Goal: Information Seeking & Learning: Learn about a topic

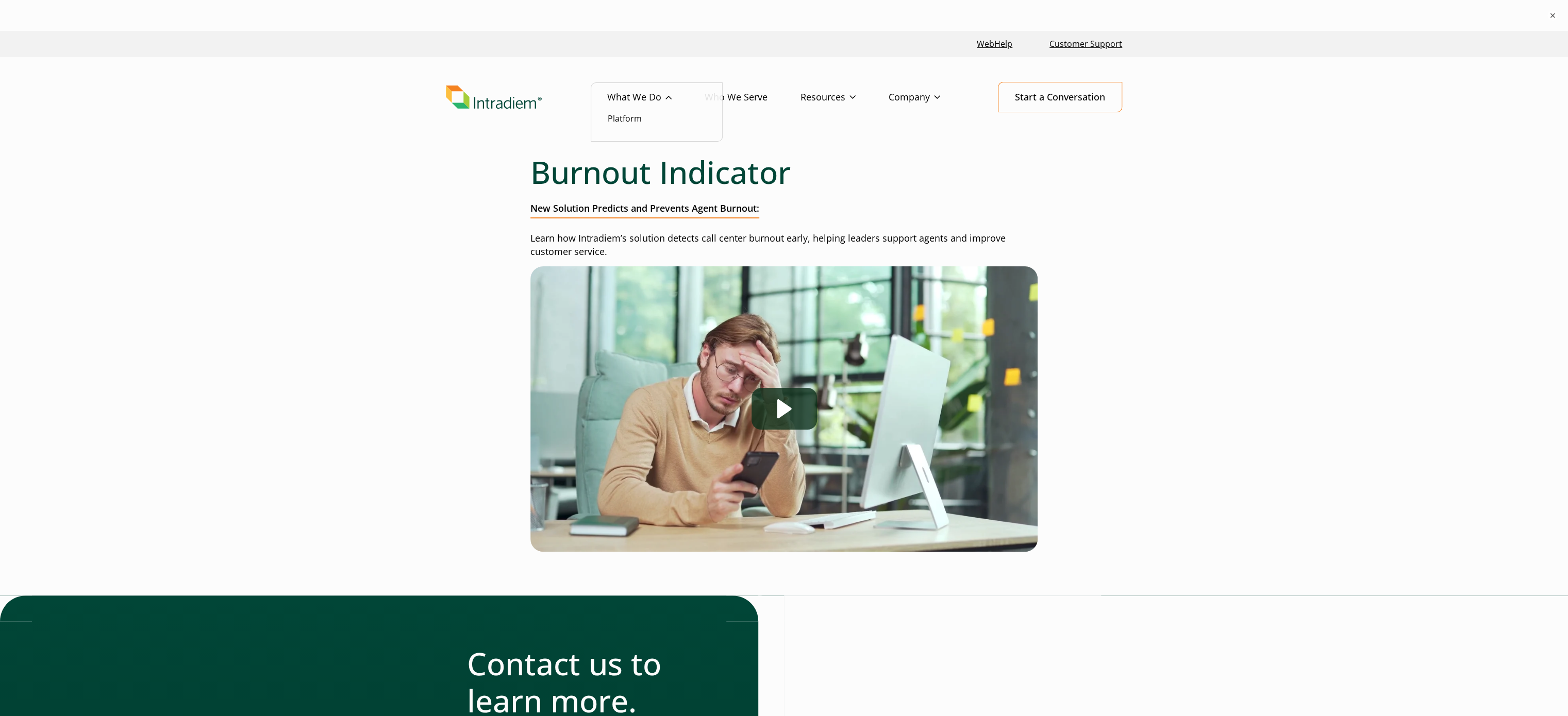
click at [654, 100] on link "What We Do" at bounding box center [656, 97] width 97 height 30
click at [645, 117] on li "Platform" at bounding box center [656, 119] width 98 height 13
click at [629, 119] on link "Platform" at bounding box center [625, 118] width 34 height 12
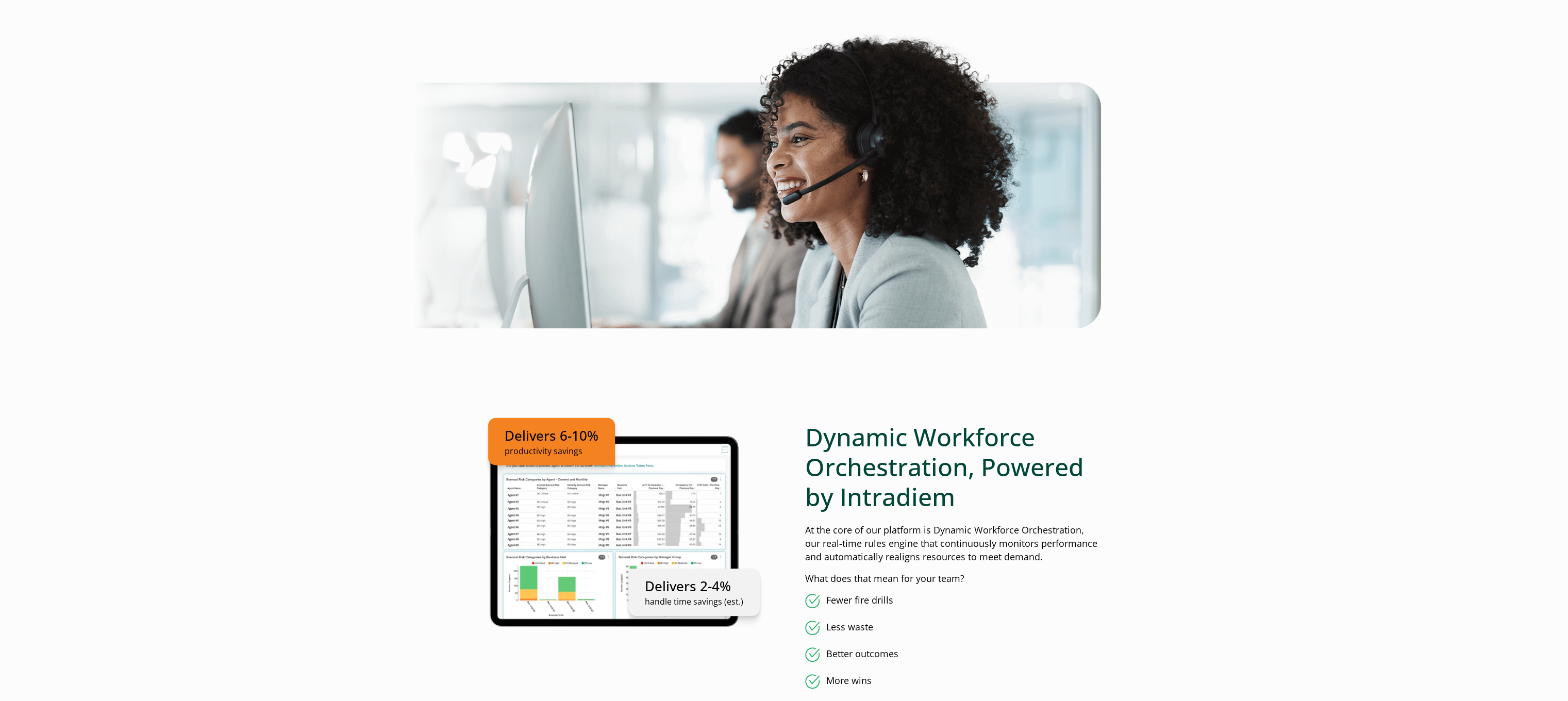
scroll to position [412, 0]
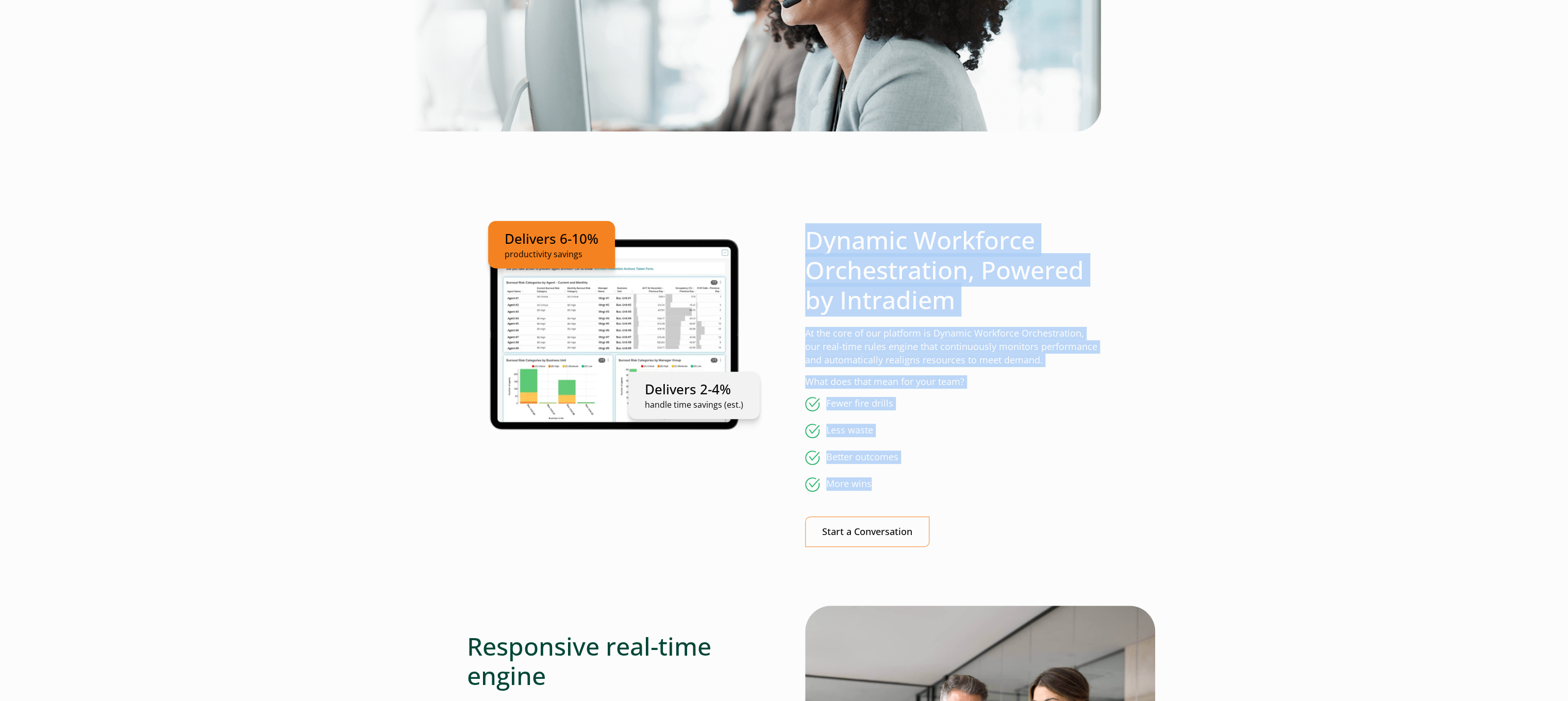
drag, startPoint x: 807, startPoint y: 229, endPoint x: 944, endPoint y: 480, distance: 286.0
click at [944, 480] on div "Dynamic Workforce Orchestration, Powered by Intradiem At the core of our platfo…" at bounding box center [953, 386] width 296 height 321
copy div "Dynamic Workforce Orchestration, Powered by Intradiem At the core of our platfo…"
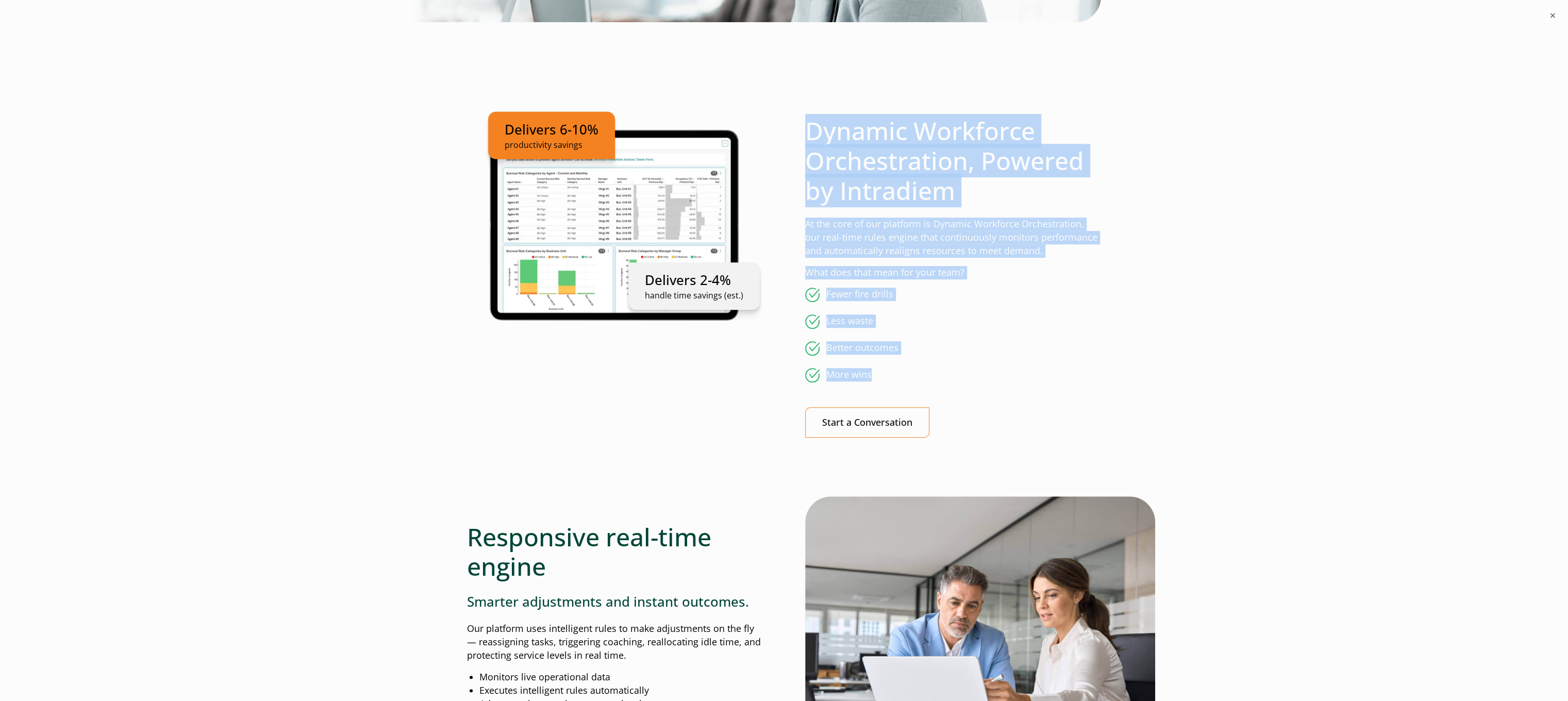
scroll to position [722, 0]
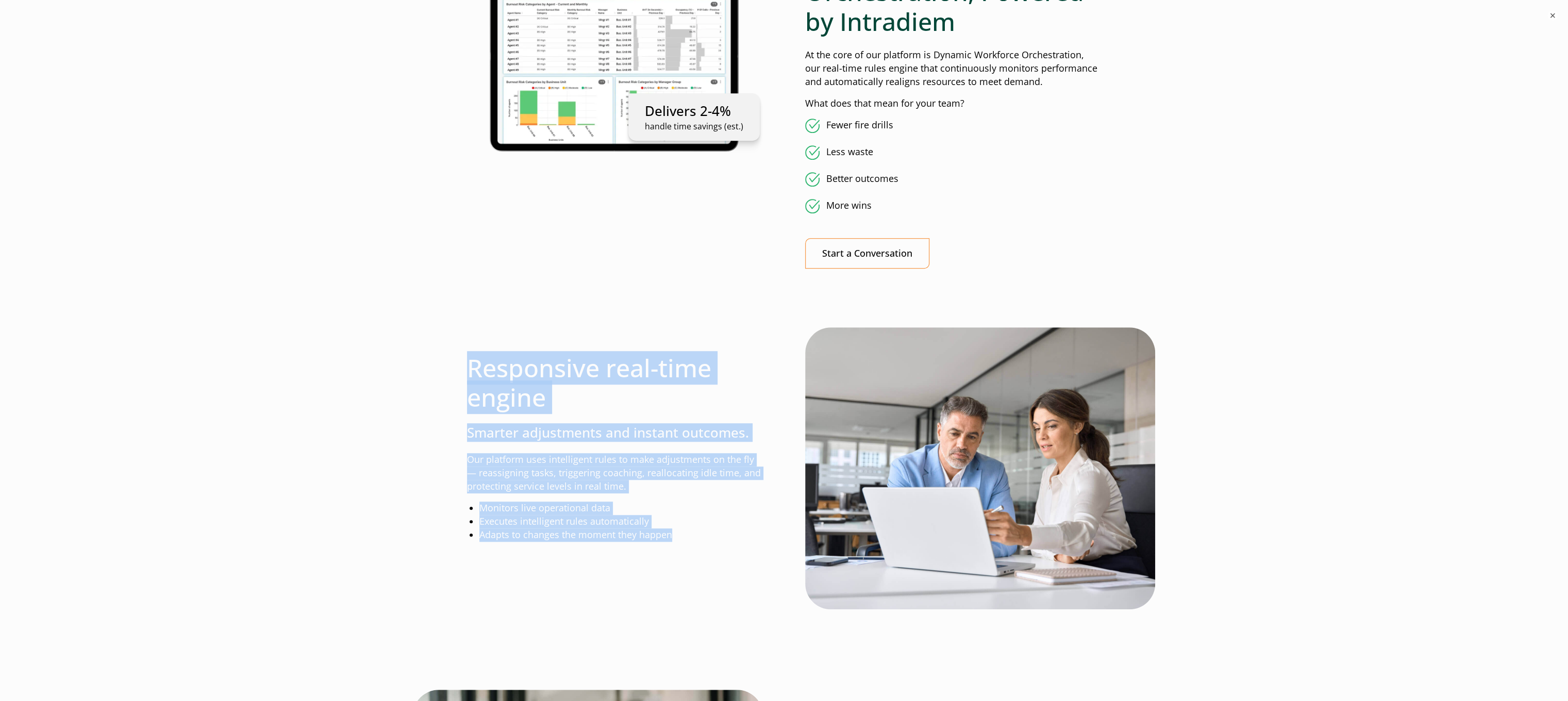
drag, startPoint x: 472, startPoint y: 361, endPoint x: 693, endPoint y: 542, distance: 285.7
click at [693, 542] on div "Responsive real-time engine Smarter adjustments and instant outcomes. Our platf…" at bounding box center [615, 470] width 296 height 285
copy div "Responsive real-time engine Smarter adjustments and instant outcomes. Our platf…"
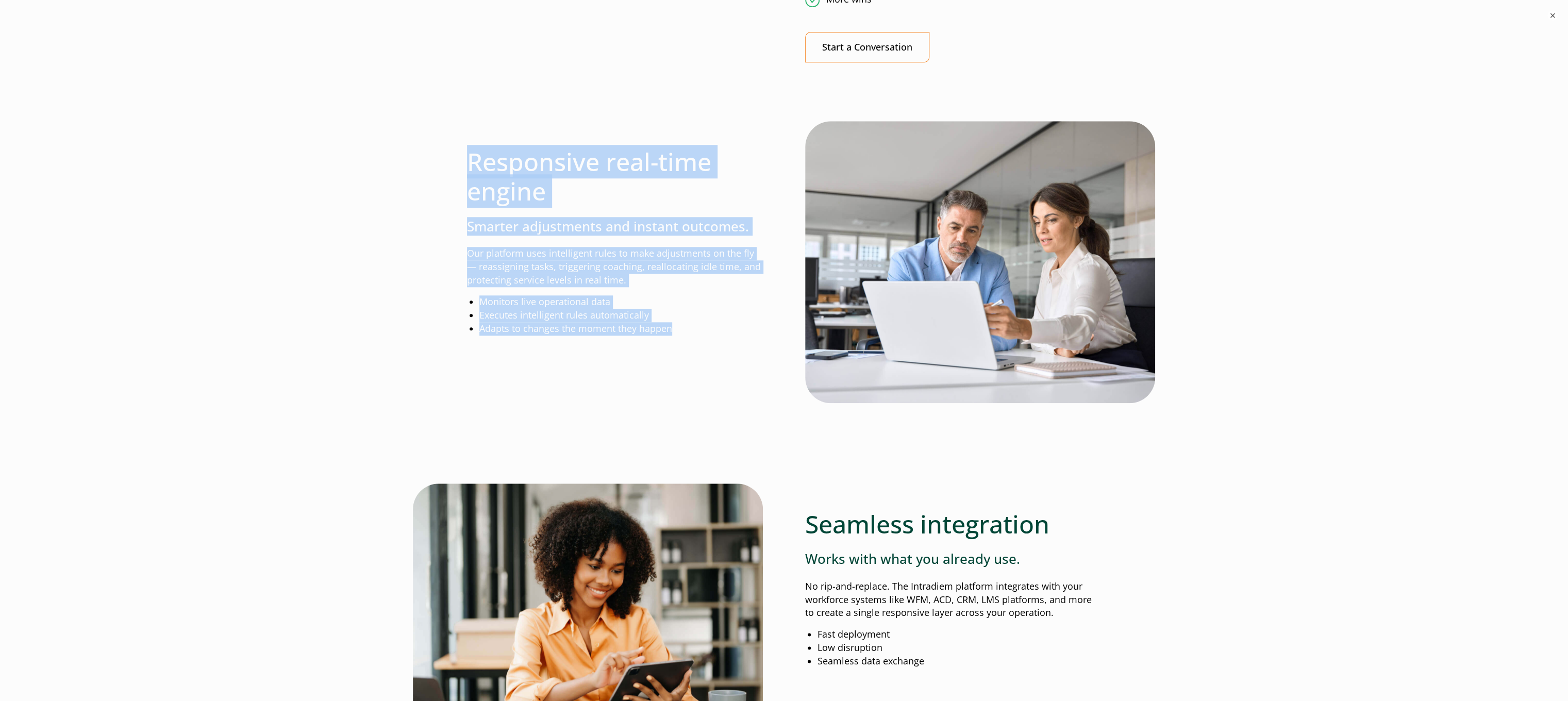
scroll to position [1134, 0]
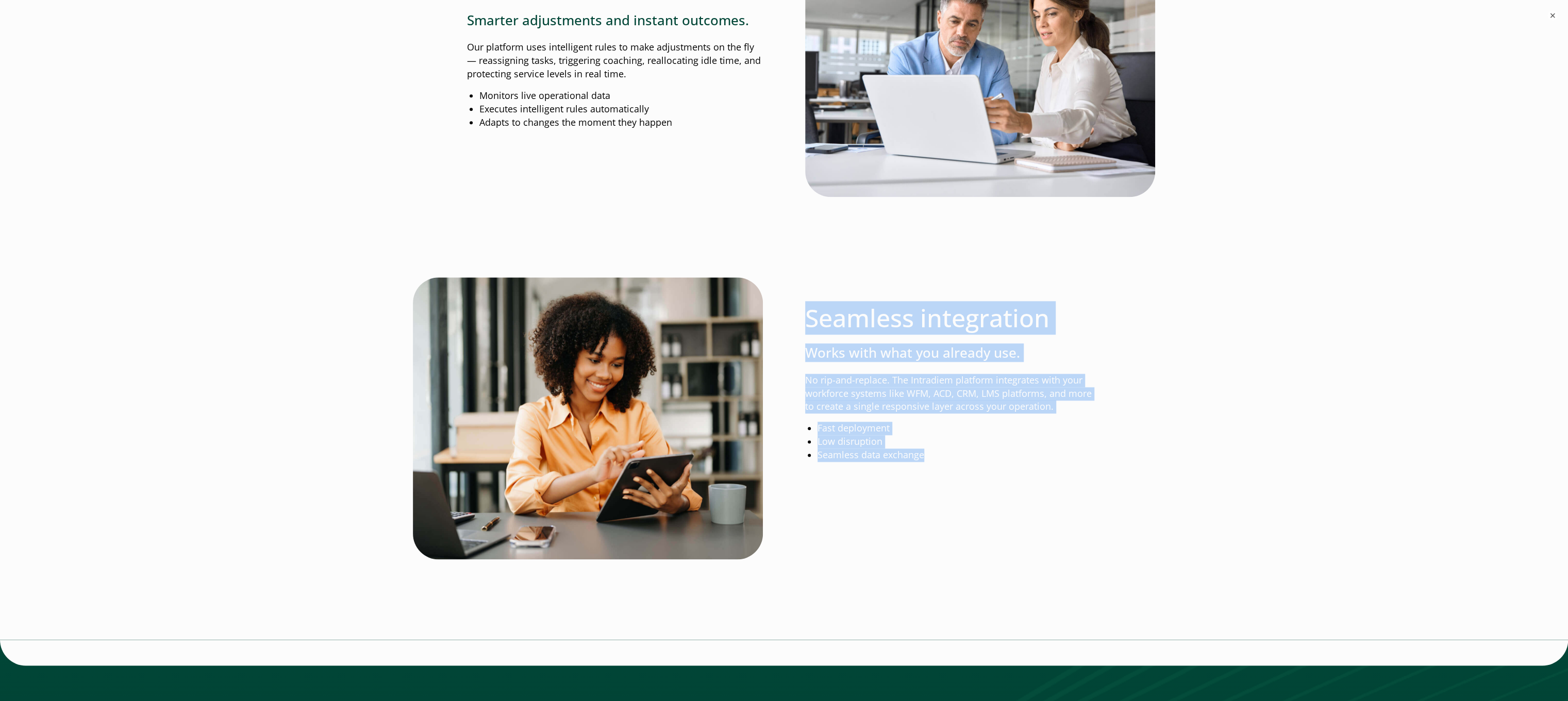
drag, startPoint x: 809, startPoint y: 311, endPoint x: 927, endPoint y: 455, distance: 186.2
click at [927, 455] on div "Seamless integration Works with what you already use. No rip-and-replace. The I…" at bounding box center [953, 369] width 296 height 184
copy div "Seamless integration Works with what you already use. No rip-and-replace. The I…"
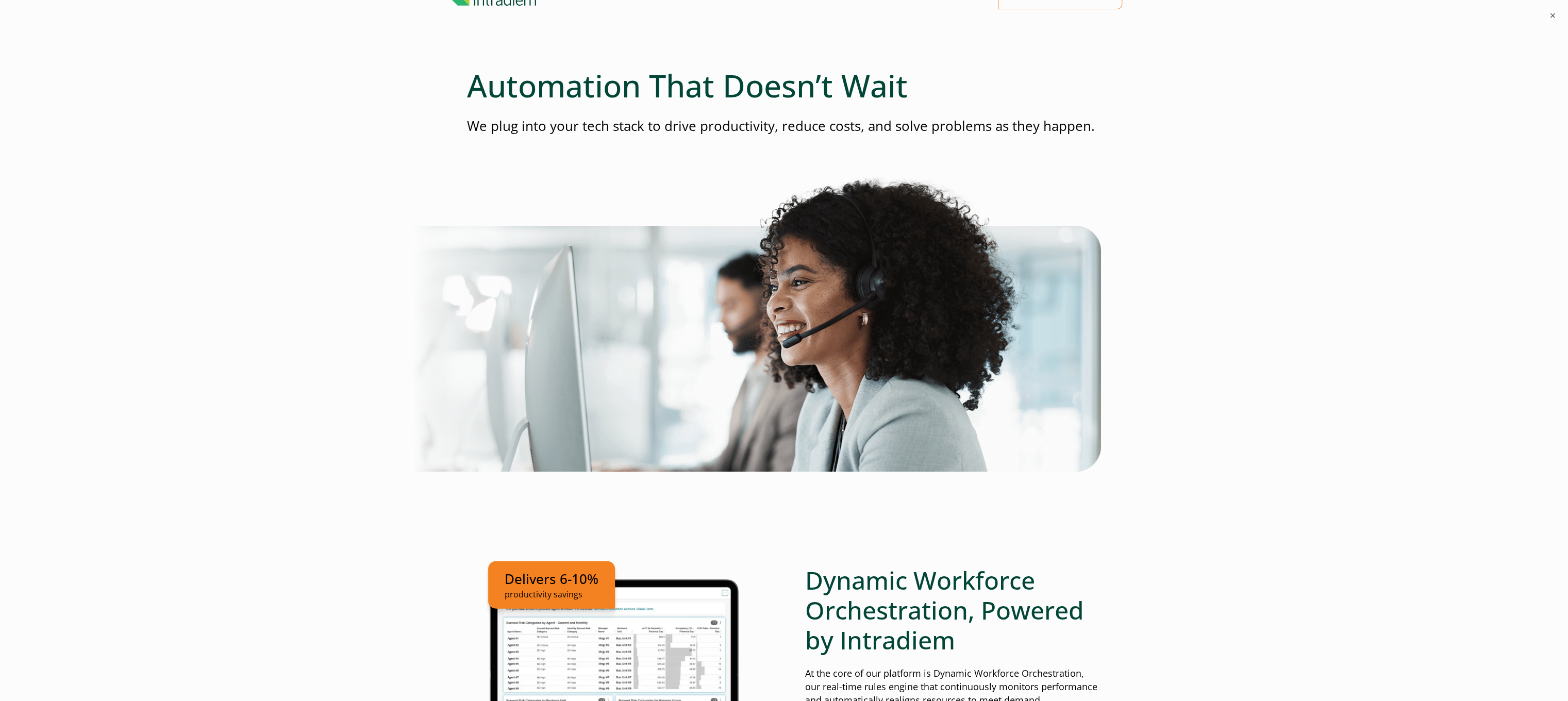
scroll to position [0, 0]
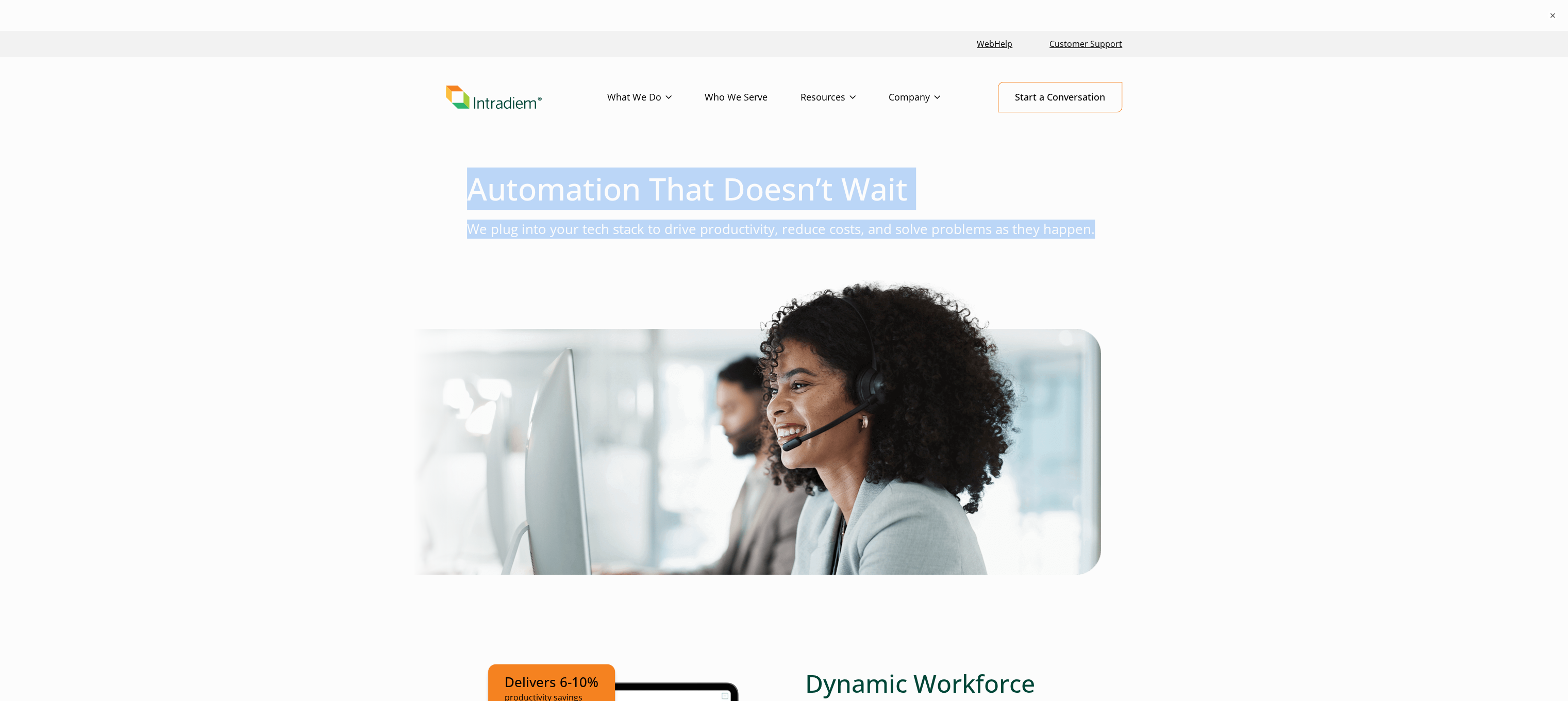
drag, startPoint x: 472, startPoint y: 190, endPoint x: 1107, endPoint y: 238, distance: 636.8
copy div "Automation That Doesn’t Wait We plug into your tech stack to drive productivity…"
